Goal: Task Accomplishment & Management: Manage account settings

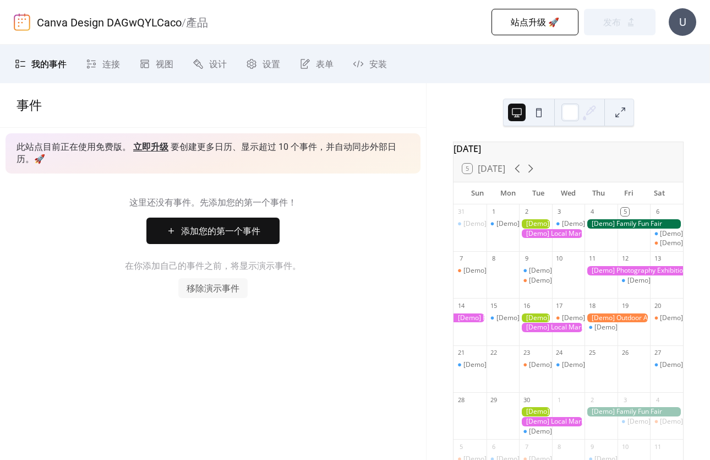
click at [554, 236] on div at bounding box center [552, 233] width 66 height 9
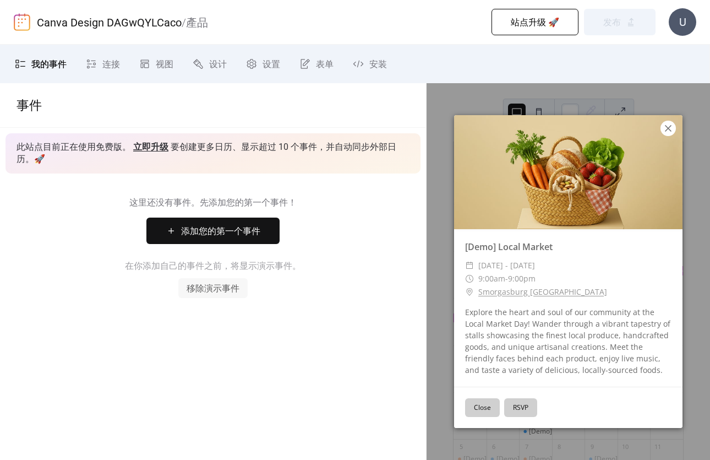
click at [667, 128] on icon at bounding box center [668, 128] width 13 height 13
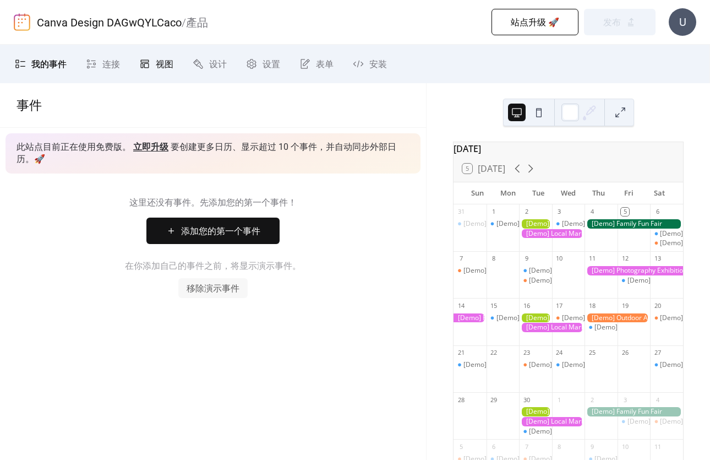
click at [145, 69] on icon at bounding box center [144, 63] width 11 height 11
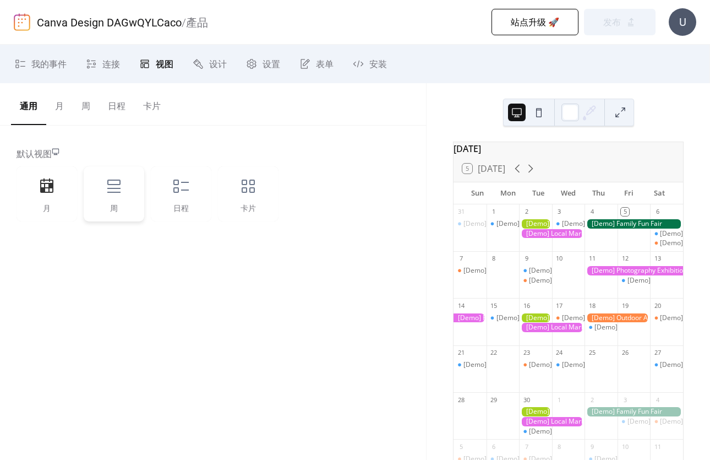
click at [111, 187] on icon at bounding box center [114, 186] width 18 height 18
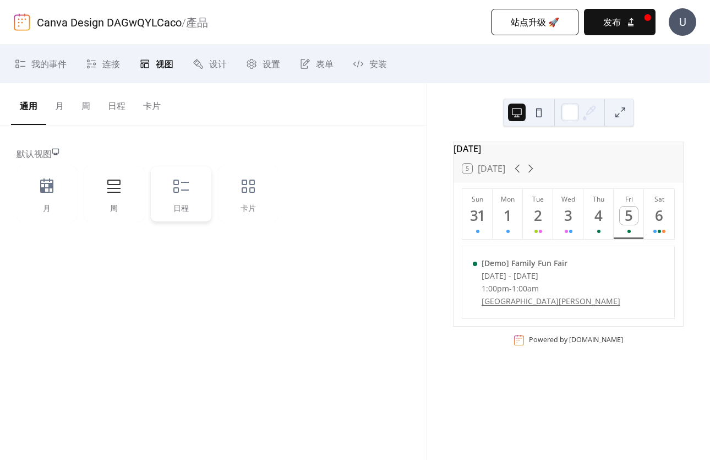
click at [188, 188] on icon at bounding box center [181, 186] width 18 height 18
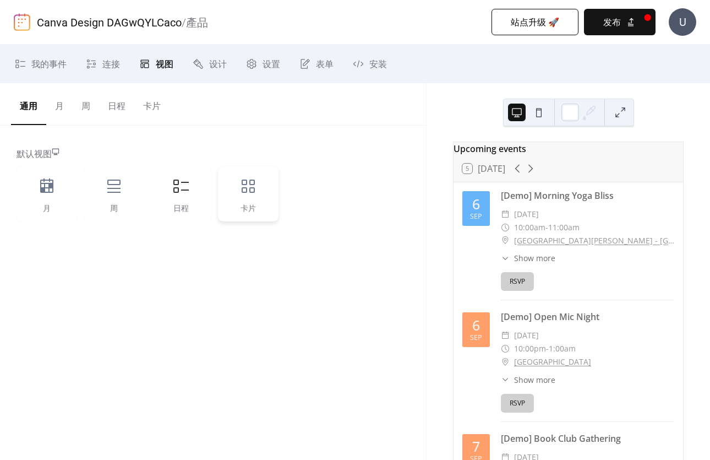
click at [260, 196] on div "卡片" at bounding box center [248, 193] width 61 height 55
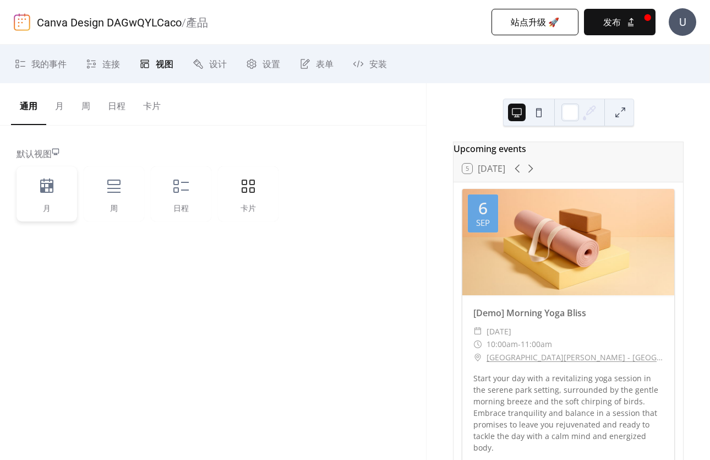
click at [49, 186] on icon at bounding box center [46, 185] width 13 height 14
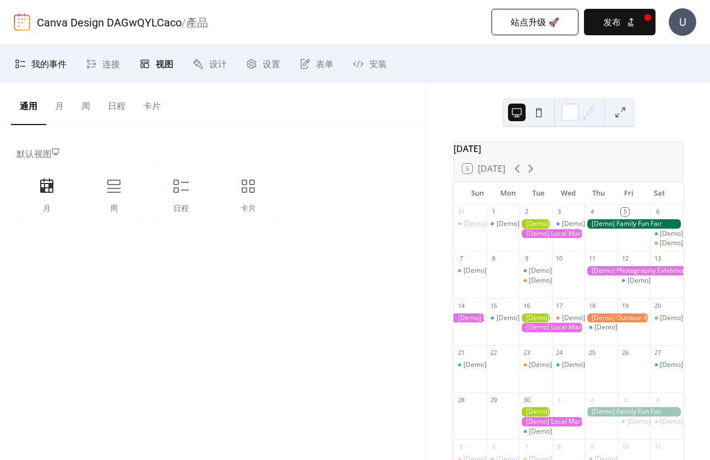
click at [51, 63] on span "我的事件" at bounding box center [48, 64] width 35 height 13
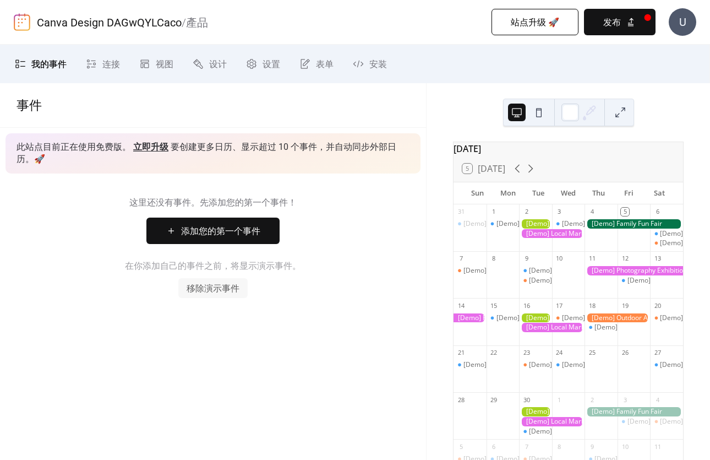
click at [220, 293] on span "移除演示事件" at bounding box center [213, 288] width 53 height 13
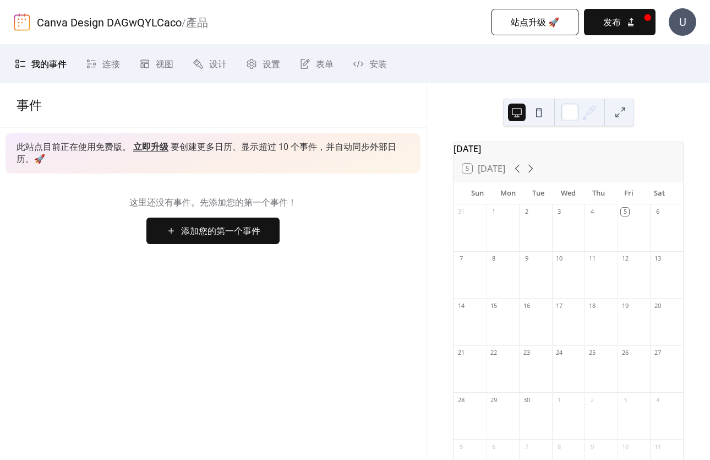
click at [215, 228] on span "添加您的第一个事件" at bounding box center [220, 231] width 79 height 13
